Goal: Task Accomplishment & Management: Manage account settings

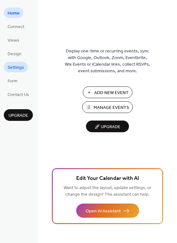
click at [19, 68] on span "Settings" at bounding box center [16, 67] width 16 height 7
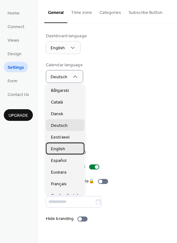
click at [67, 152] on div "English" at bounding box center [65, 149] width 39 height 12
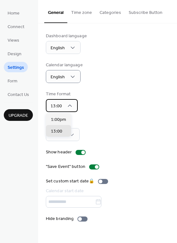
click at [71, 105] on icon at bounding box center [70, 106] width 6 height 6
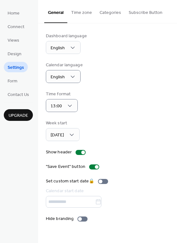
click at [109, 104] on div "Time format 13:00" at bounding box center [107, 101] width 123 height 21
click at [84, 17] on button "Time zone" at bounding box center [81, 11] width 28 height 22
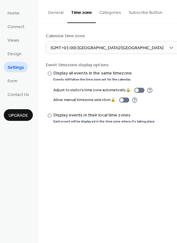
click at [109, 16] on button "Categories" at bounding box center [110, 11] width 29 height 22
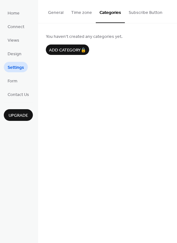
click at [142, 10] on button "Subscribe Button" at bounding box center [145, 11] width 41 height 22
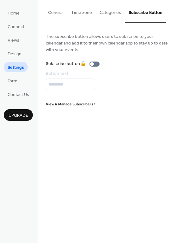
click at [79, 11] on button "Time zone" at bounding box center [81, 11] width 28 height 22
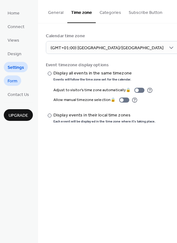
click at [17, 81] on span "Form" at bounding box center [13, 81] width 10 height 7
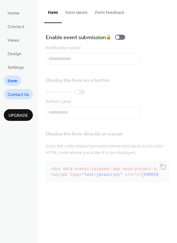
click at [23, 92] on span "Contact Us" at bounding box center [18, 95] width 21 height 7
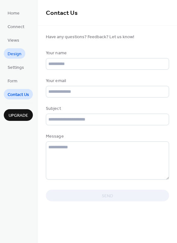
click at [13, 56] on span "Design" at bounding box center [15, 54] width 14 height 7
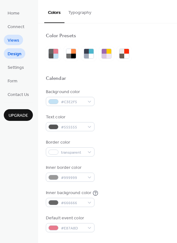
click at [13, 37] on span "Views" at bounding box center [14, 40] width 12 height 7
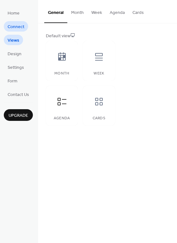
click at [18, 27] on span "Connect" at bounding box center [16, 27] width 17 height 7
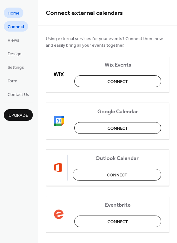
click at [14, 12] on span "Home" at bounding box center [14, 13] width 12 height 7
